Goal: Check status: Check status

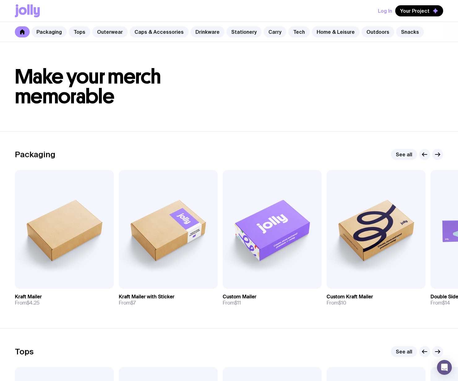
click at [386, 12] on button "Log In" at bounding box center [385, 10] width 14 height 11
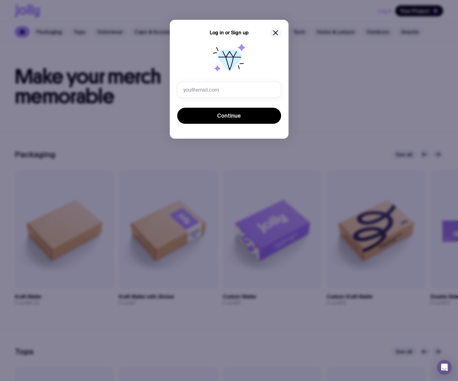
type input "demi@consentlabs.org.au"
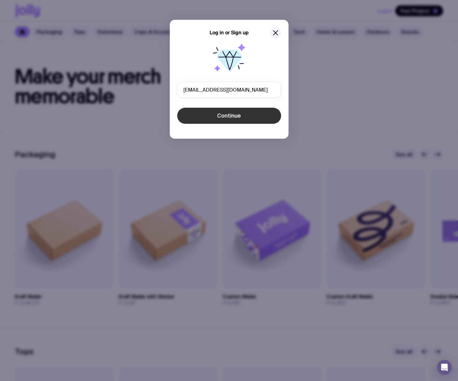
click at [197, 120] on button "Continue" at bounding box center [229, 116] width 104 height 16
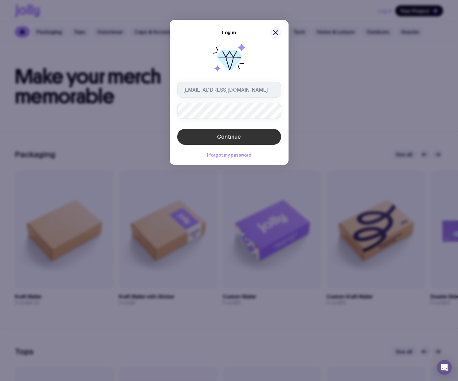
click at [214, 141] on button "Continue" at bounding box center [229, 137] width 104 height 16
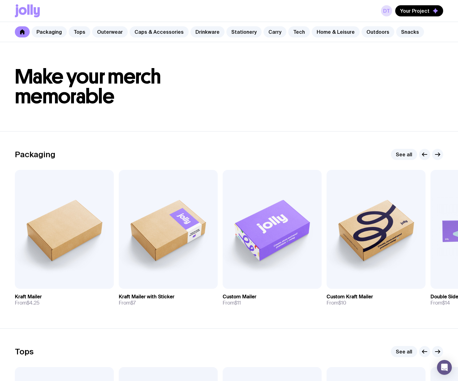
click at [413, 16] on div "DT Your Project" at bounding box center [229, 11] width 429 height 22
click at [407, 11] on span "Your Project" at bounding box center [414, 11] width 29 height 6
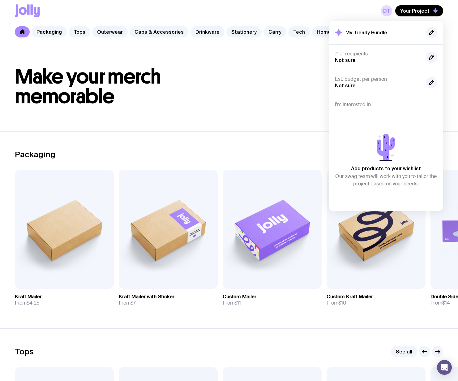
click at [368, 18] on div "DT Your Project My Trendy Bundle # of recipients Not sure Est. budget per perso…" at bounding box center [229, 11] width 429 height 22
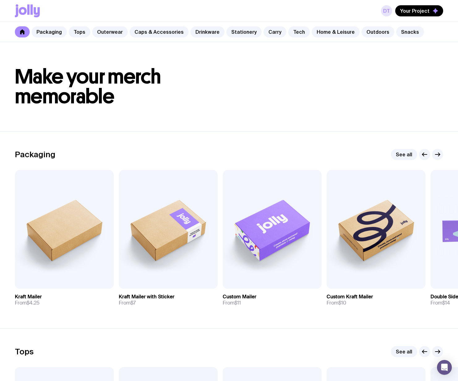
click at [386, 11] on link "DT" at bounding box center [386, 10] width 11 height 11
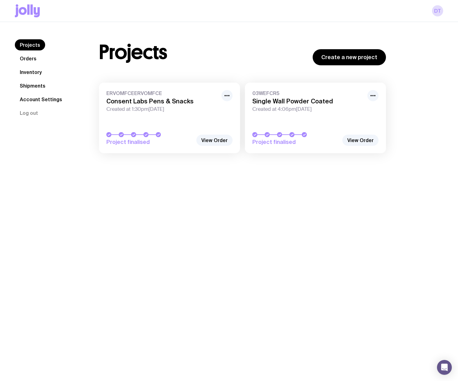
click at [35, 89] on link "Shipments" at bounding box center [33, 85] width 36 height 11
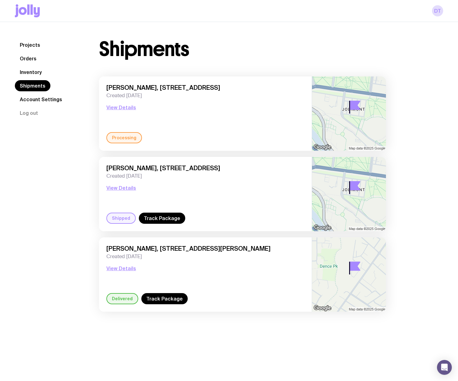
click at [28, 57] on link "Orders" at bounding box center [28, 58] width 27 height 11
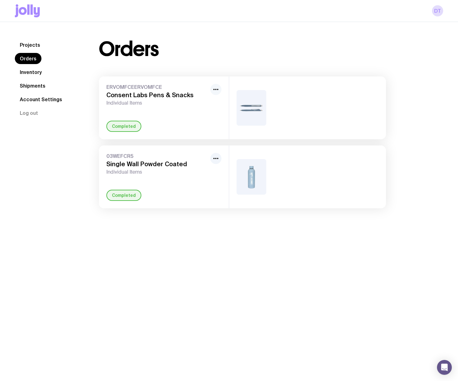
click at [214, 89] on icon "button" at bounding box center [215, 89] width 7 height 7
click at [195, 75] on div "Orders ERVOMFCEERVOMFCE Consent Labs Pens & Snacks Individual Items Rename Comp…" at bounding box center [242, 123] width 317 height 169
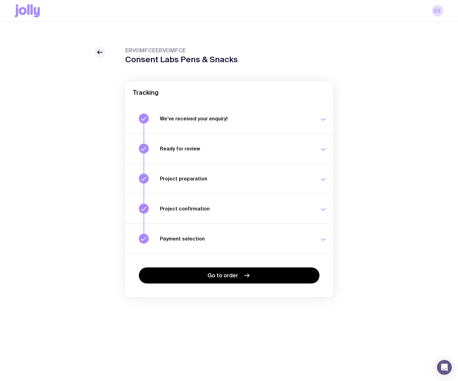
click at [322, 236] on icon "button" at bounding box center [323, 239] width 7 height 7
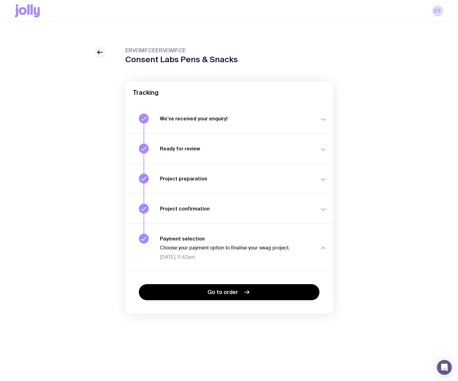
click at [325, 219] on button "Project confirmation Your project details have been confirmed. Mon 15 Sep, 11:3…" at bounding box center [229, 208] width 208 height 30
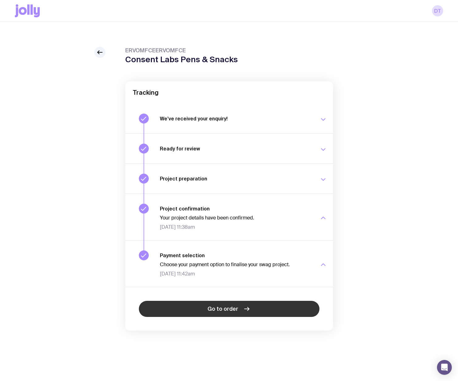
click at [284, 304] on link "Go to order" at bounding box center [229, 309] width 181 height 16
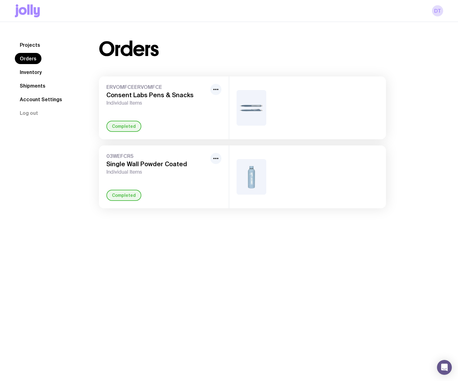
click at [199, 96] on h3 "Consent Labs Pens & Snacks" at bounding box center [156, 94] width 101 height 7
click at [199, 93] on h3 "Consent Labs Pens & Snacks" at bounding box center [156, 94] width 101 height 7
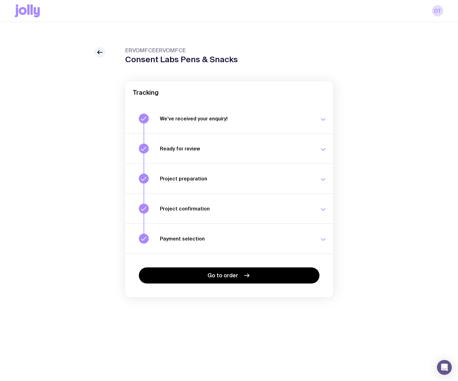
click at [312, 179] on div "Project preparation Your project details are ready for review. [DATE] 11:06am" at bounding box center [243, 179] width 167 height 10
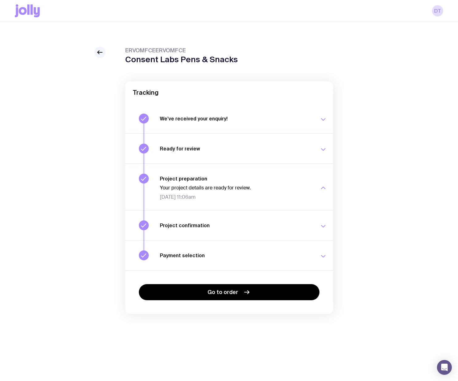
click at [317, 213] on button "Project confirmation Your project details have been confirmed. [DATE] 11:38am" at bounding box center [229, 225] width 208 height 30
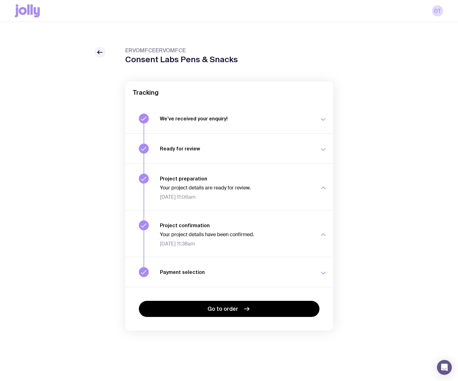
click at [324, 120] on icon "button" at bounding box center [323, 119] width 7 height 7
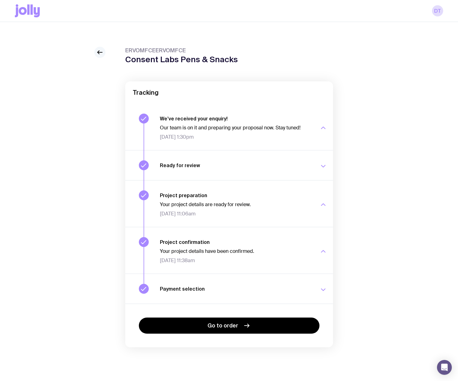
click at [99, 53] on icon at bounding box center [99, 52] width 7 height 7
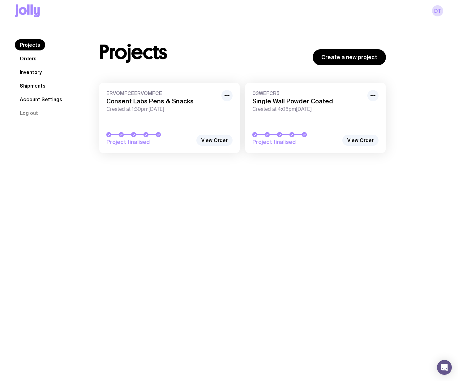
click at [24, 72] on link "Inventory" at bounding box center [31, 72] width 32 height 11
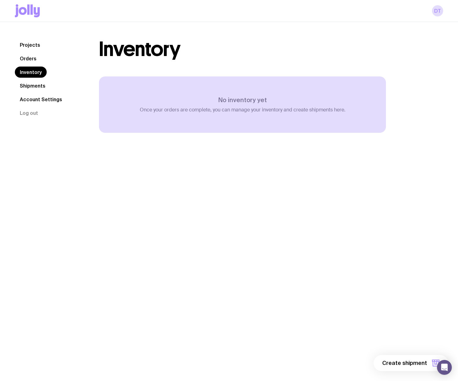
click at [24, 85] on link "Shipments" at bounding box center [33, 85] width 36 height 11
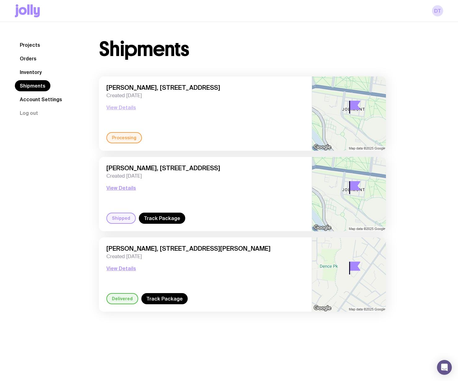
click at [124, 105] on button "View Details" at bounding box center [121, 107] width 30 height 7
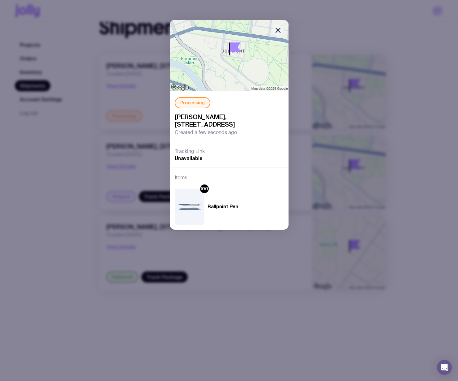
scroll to position [22, 0]
click at [277, 28] on icon "button" at bounding box center [277, 30] width 7 height 7
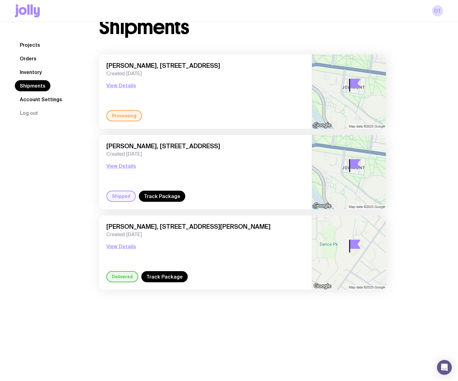
click at [25, 57] on link "Orders" at bounding box center [28, 58] width 27 height 11
